Goal: Task Accomplishment & Management: Manage account settings

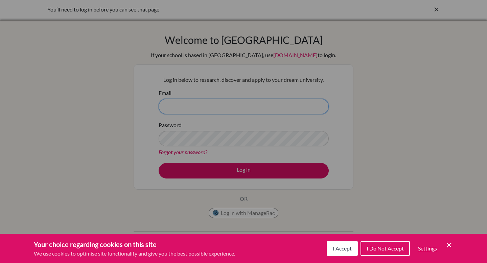
type input "[EMAIL_ADDRESS][DOMAIN_NAME]"
click at [246, 173] on div "Cookie Preferences" at bounding box center [243, 131] width 487 height 263
click at [341, 249] on span "I Accept" at bounding box center [342, 248] width 19 height 6
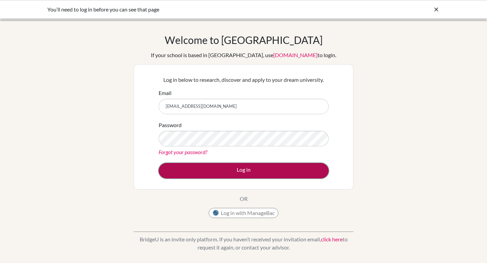
click at [236, 171] on button "Log in" at bounding box center [244, 171] width 170 height 16
